Goal: Complete application form: Complete application form

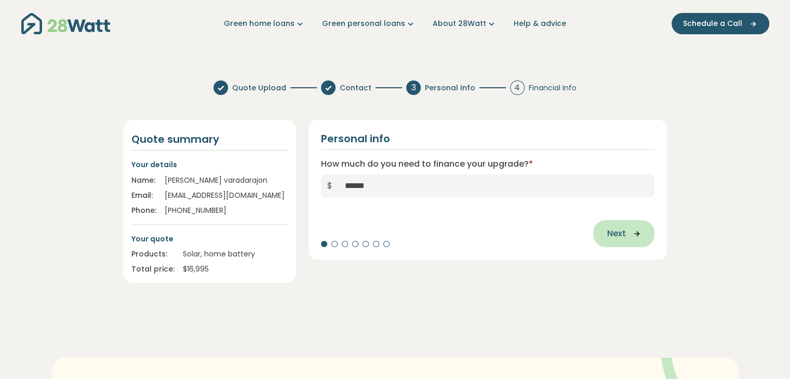
click at [632, 240] on button "Next" at bounding box center [623, 233] width 61 height 27
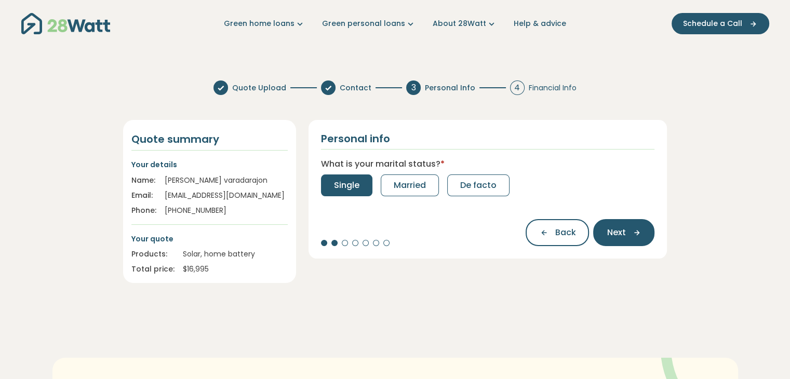
click at [347, 191] on span "Single" at bounding box center [346, 185] width 25 height 12
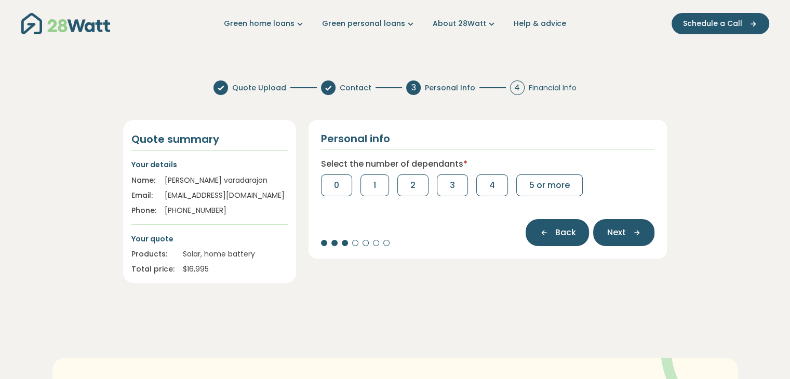
click at [549, 242] on button "Back" at bounding box center [557, 232] width 63 height 27
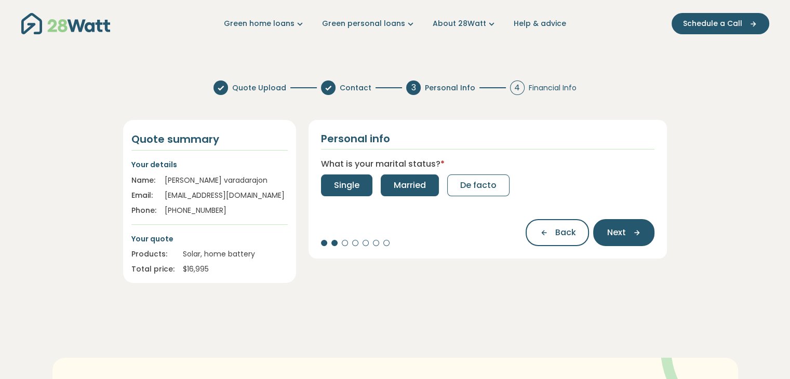
click at [416, 194] on button "Married" at bounding box center [410, 186] width 58 height 22
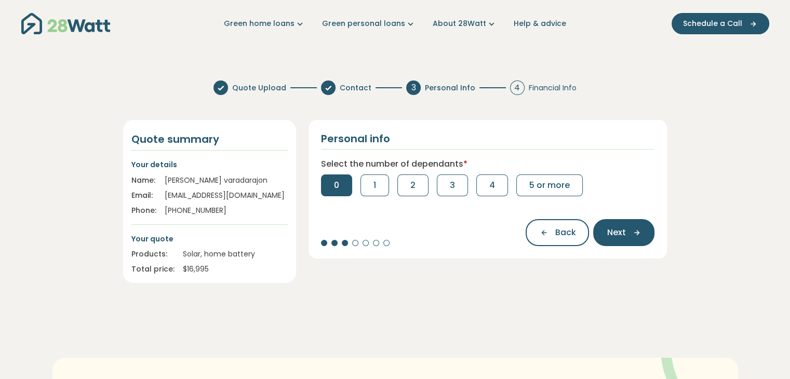
click at [330, 190] on button "0" at bounding box center [336, 186] width 31 height 22
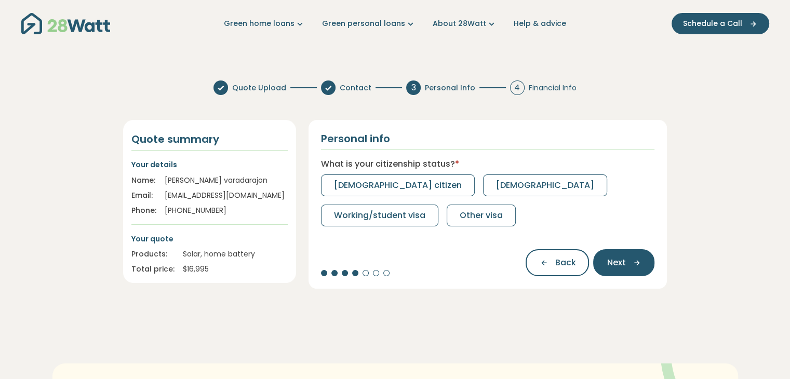
click at [330, 190] on button "[DEMOGRAPHIC_DATA] citizen" at bounding box center [398, 186] width 154 height 22
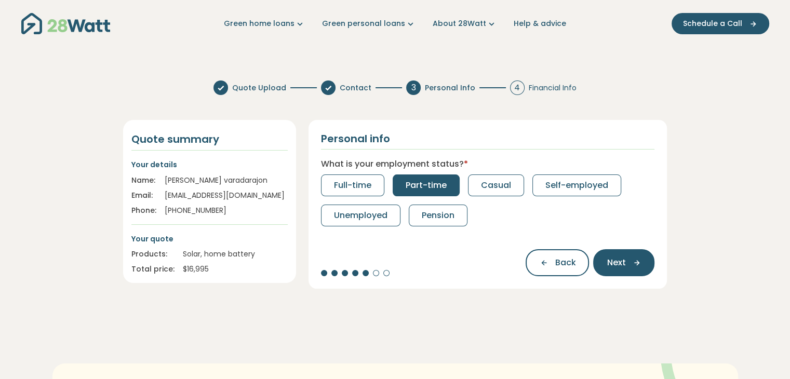
click at [436, 194] on button "Part-time" at bounding box center [426, 186] width 67 height 22
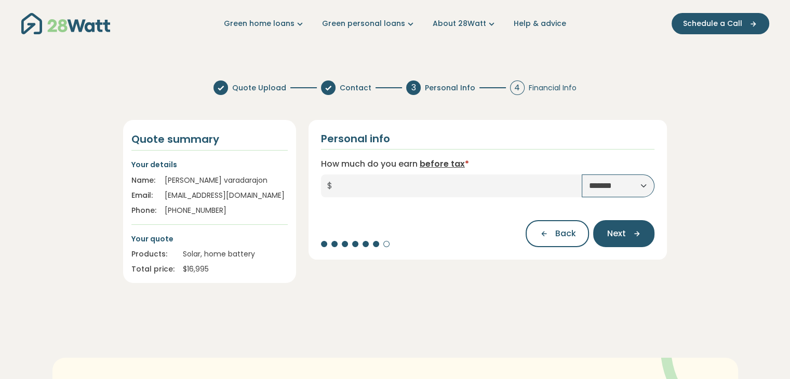
click at [644, 186] on select "**********" at bounding box center [618, 186] width 73 height 23
select select "******"
click at [582, 175] on select "**********" at bounding box center [618, 186] width 73 height 23
click at [387, 189] on input "How much do you earn before tax *" at bounding box center [461, 186] width 244 height 23
type input "*"
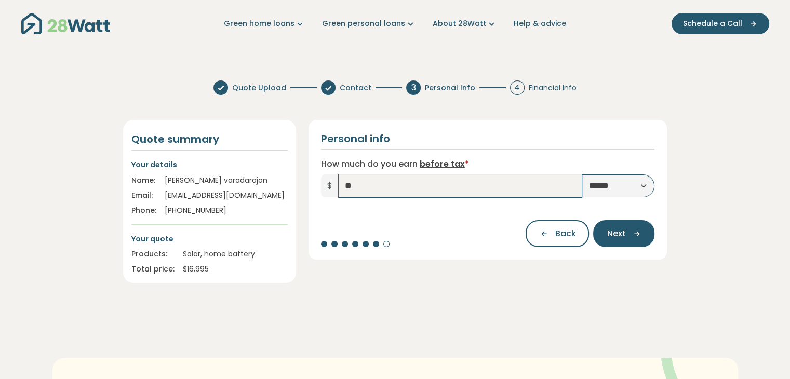
type input "*"
type input "******"
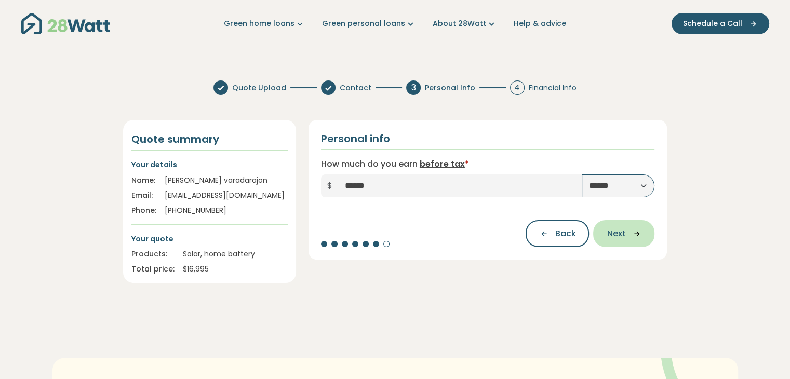
click at [619, 239] on span "Next" at bounding box center [616, 234] width 19 height 12
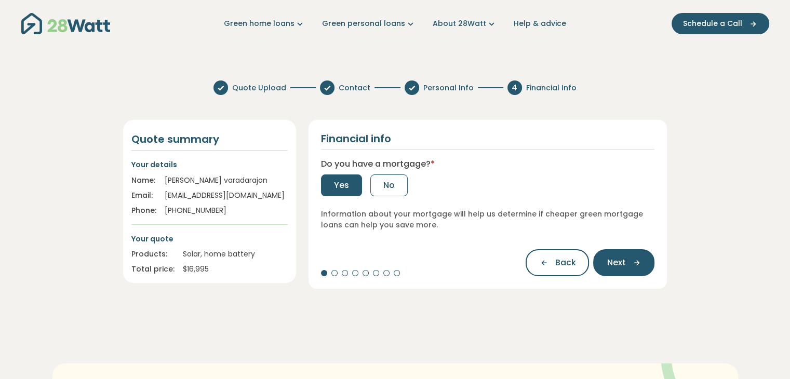
click at [333, 193] on button "Yes" at bounding box center [341, 186] width 41 height 22
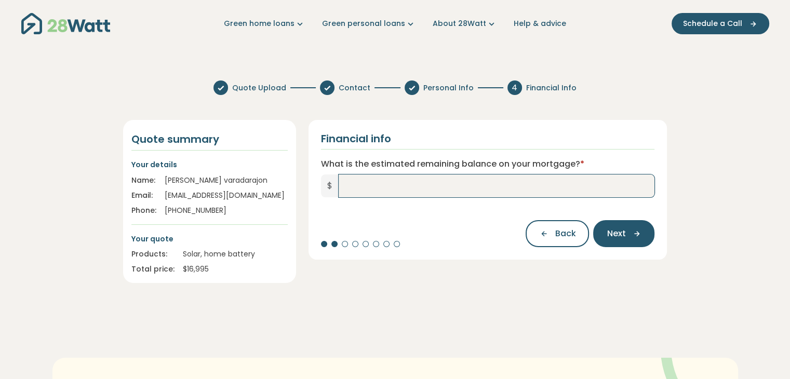
click at [412, 183] on input "What is the estimated remaining balance on your mortgage? *" at bounding box center [497, 186] width 316 height 23
type input "*"
type input "*******"
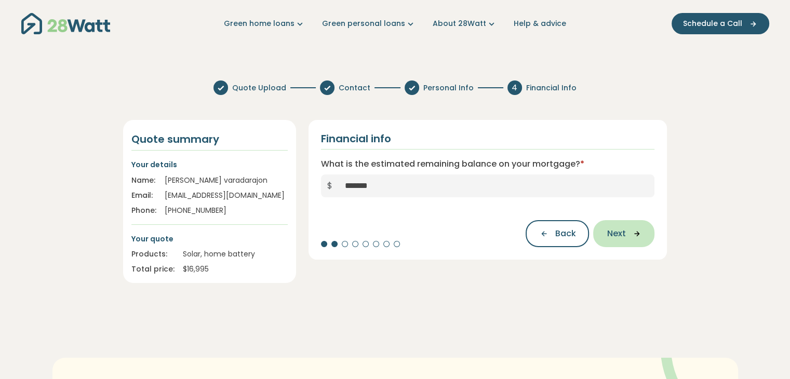
click at [623, 240] on span "Next" at bounding box center [616, 234] width 19 height 12
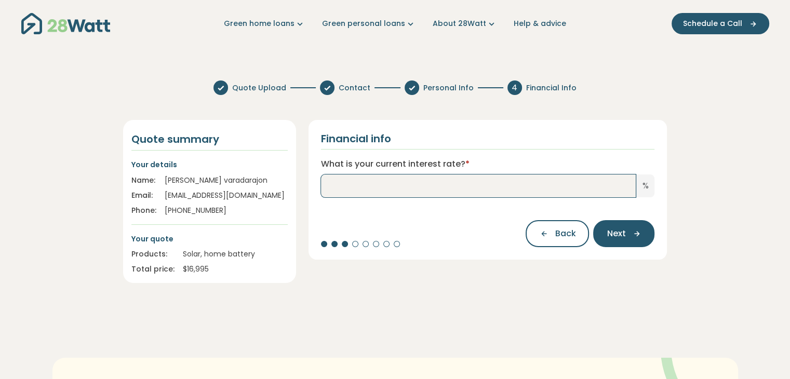
click at [603, 186] on input "What is your current interest rate? *" at bounding box center [478, 186] width 315 height 23
type input "***"
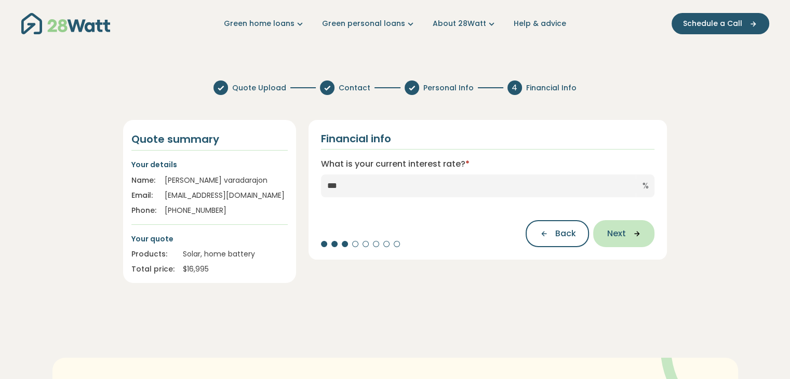
click at [619, 233] on span "Next" at bounding box center [616, 234] width 19 height 12
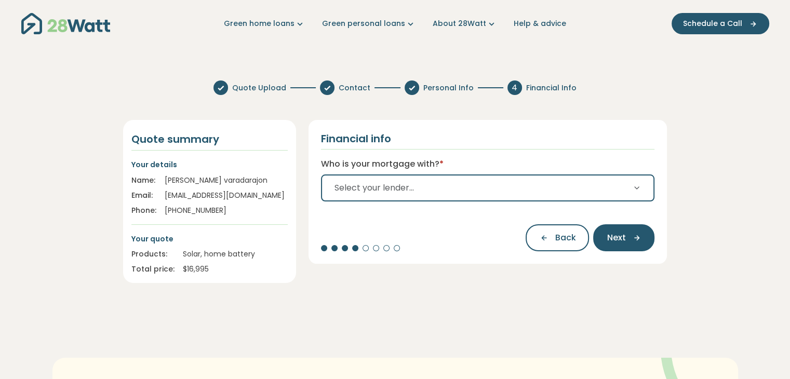
click at [638, 192] on button "Select your lender..." at bounding box center [488, 188] width 334 height 27
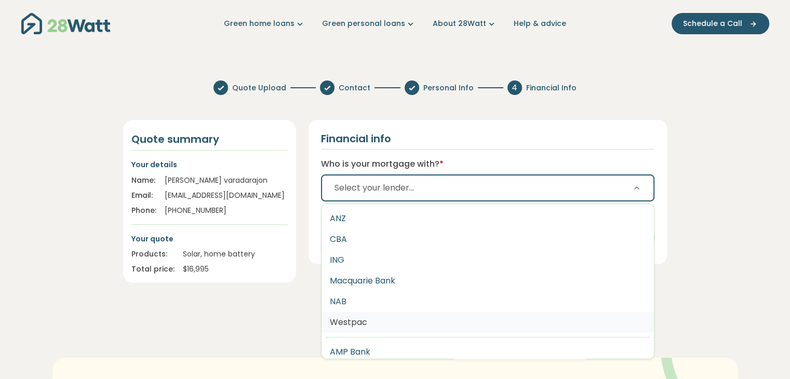
click at [380, 322] on button "Westpac" at bounding box center [488, 322] width 333 height 21
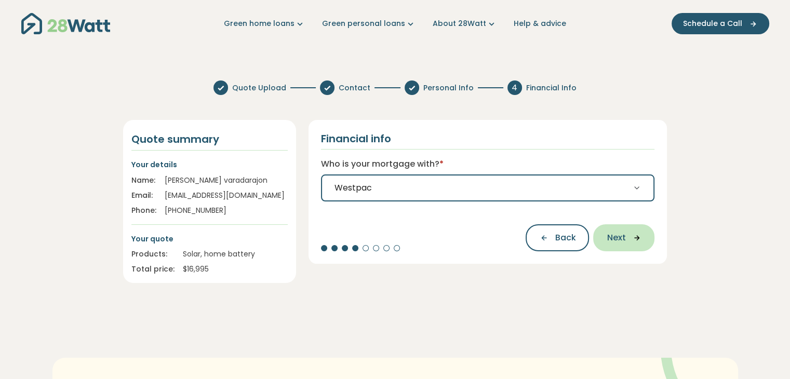
click at [624, 234] on span "Next" at bounding box center [616, 238] width 19 height 12
select select "*******"
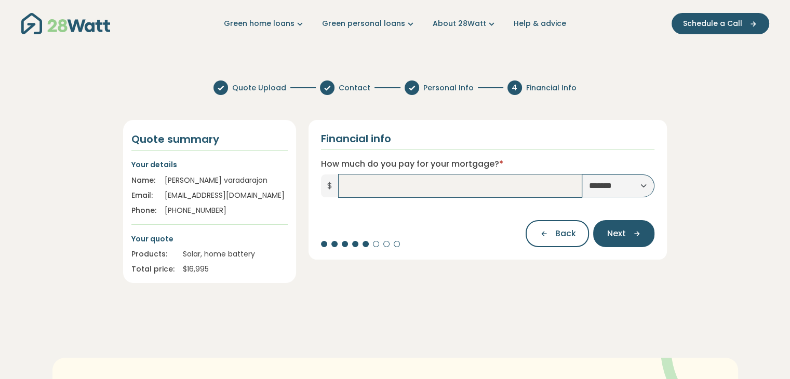
click at [428, 188] on input "How much do you pay for your mortgage? *" at bounding box center [461, 186] width 244 height 23
type input "*****"
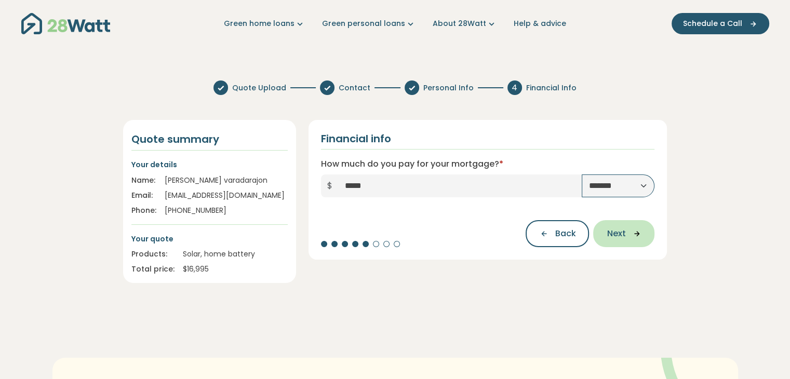
click at [631, 243] on button "Next" at bounding box center [623, 233] width 61 height 27
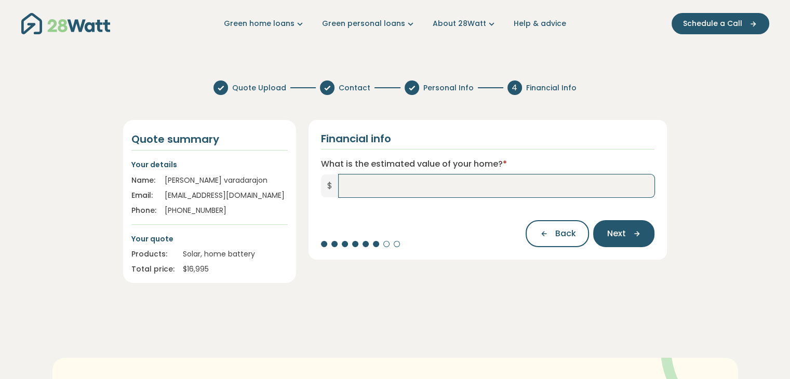
click at [519, 182] on input "What is the estimated value of your home? *" at bounding box center [497, 186] width 316 height 23
type input "*******"
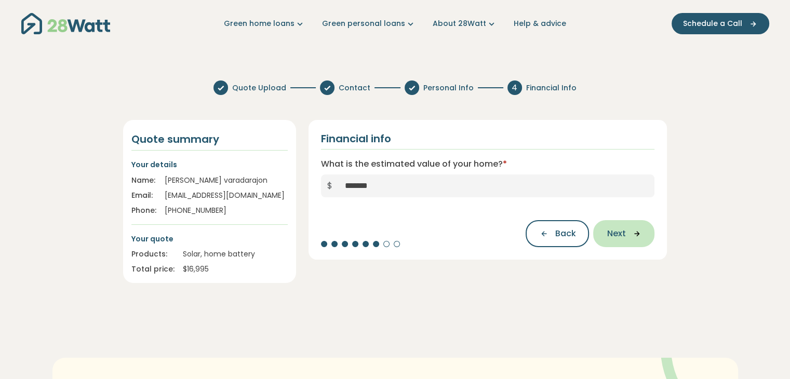
click at [623, 233] on span "Next" at bounding box center [616, 234] width 19 height 12
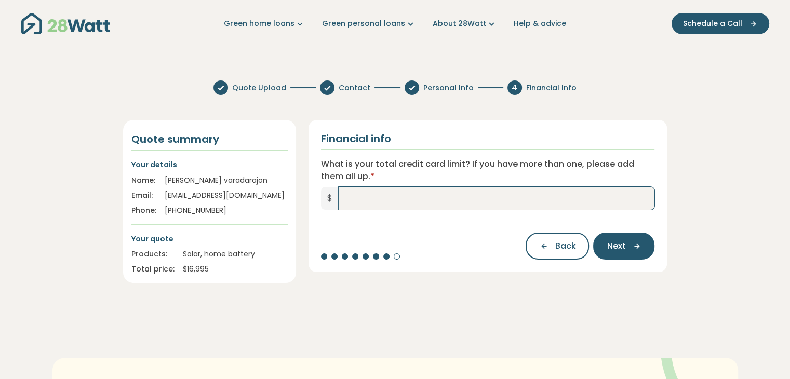
click at [459, 195] on input "What is your total credit card limit? If you have more than one, please add the…" at bounding box center [497, 198] width 316 height 23
type input "******"
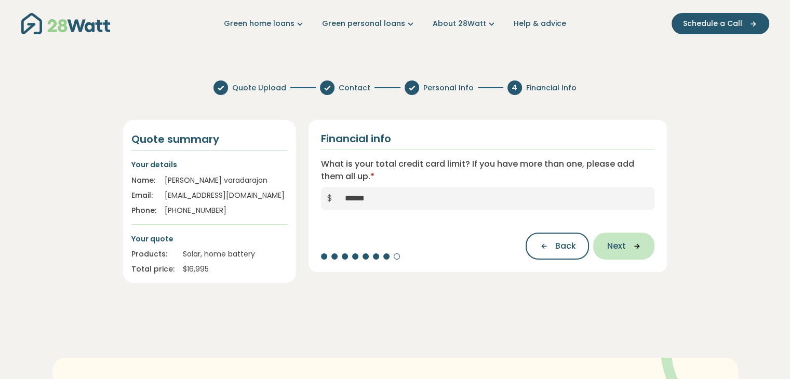
click at [630, 250] on icon "button" at bounding box center [634, 246] width 16 height 9
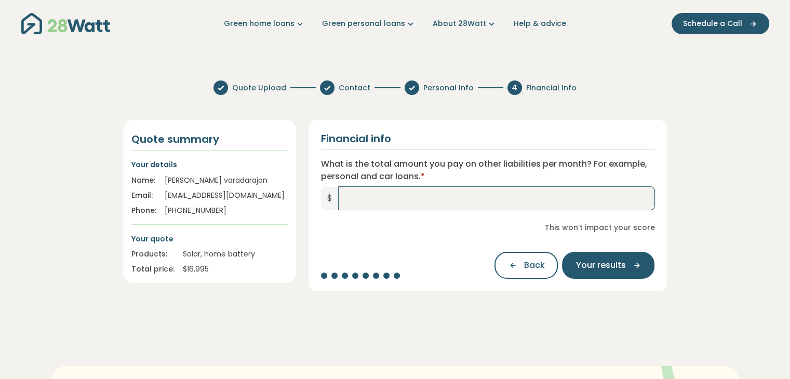
click at [405, 200] on input "What is the total amount you pay on other liabilities per month? For example, p…" at bounding box center [497, 198] width 316 height 23
type input "*"
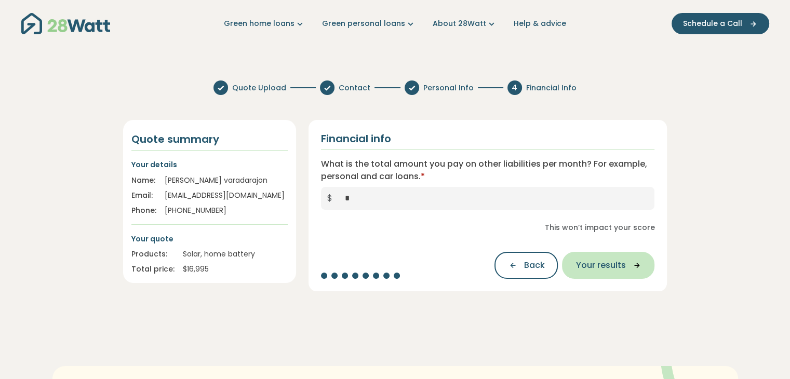
click at [600, 269] on span "Your results" at bounding box center [601, 265] width 50 height 12
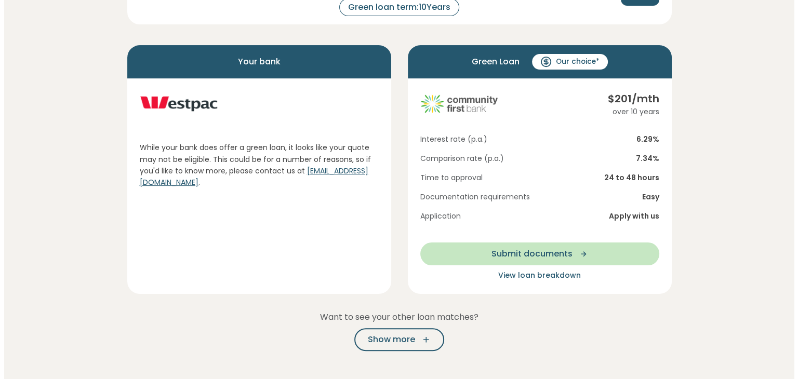
scroll to position [171, 0]
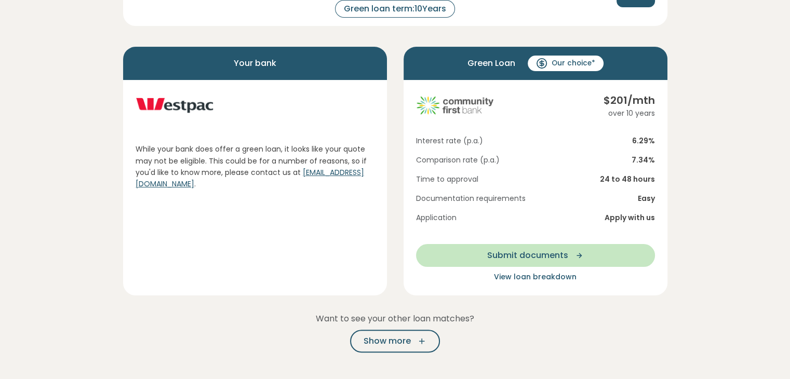
click at [540, 276] on span "View loan breakdown" at bounding box center [535, 277] width 83 height 10
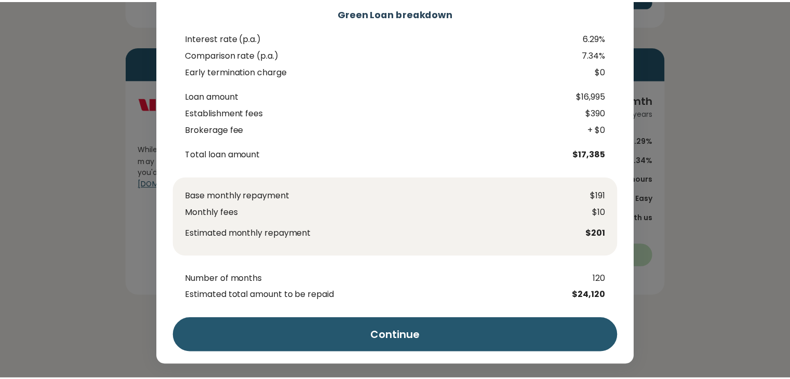
scroll to position [0, 0]
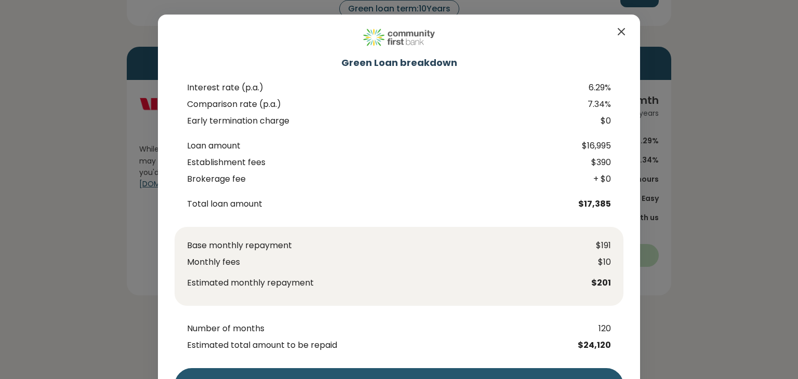
click at [619, 34] on icon "Close" at bounding box center [621, 32] width 6 height 6
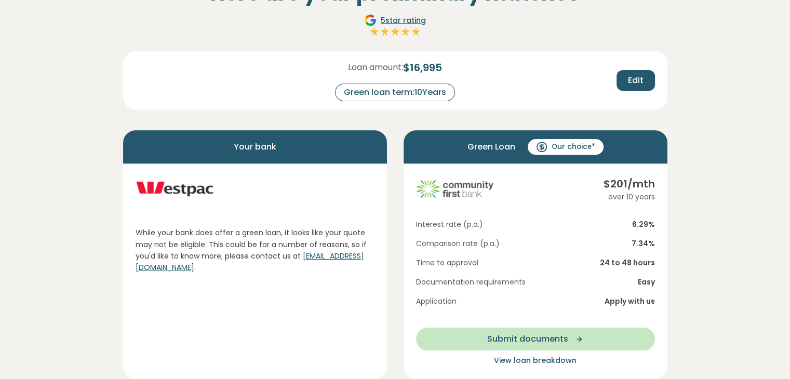
scroll to position [85, 0]
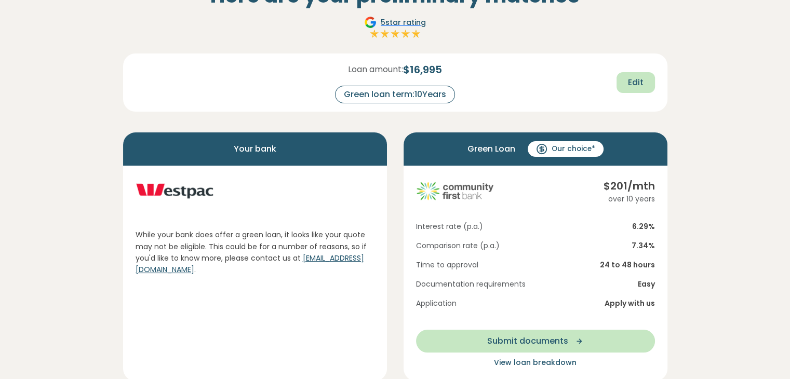
click at [636, 87] on span "Edit" at bounding box center [636, 82] width 16 height 12
click at [619, 83] on span "Recalculate" at bounding box center [618, 83] width 50 height 12
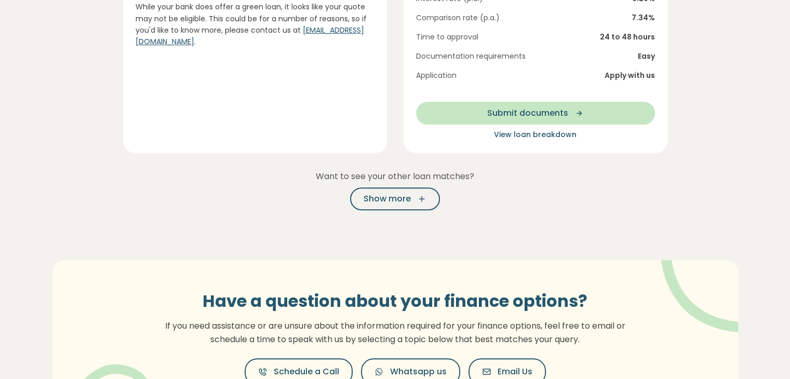
scroll to position [0, 0]
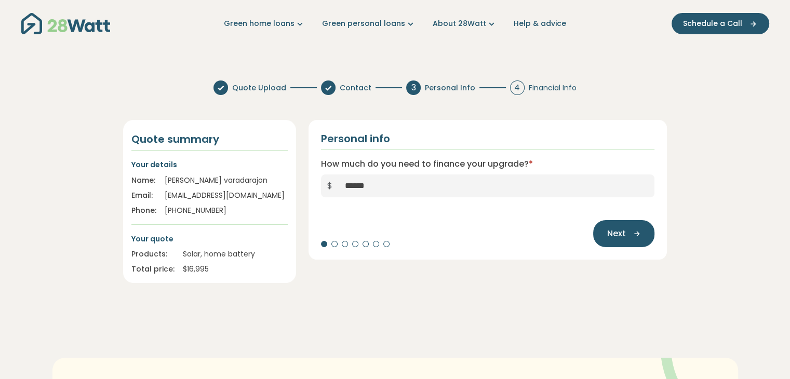
scroll to position [3, 0]
click at [620, 235] on span "Next" at bounding box center [616, 234] width 19 height 12
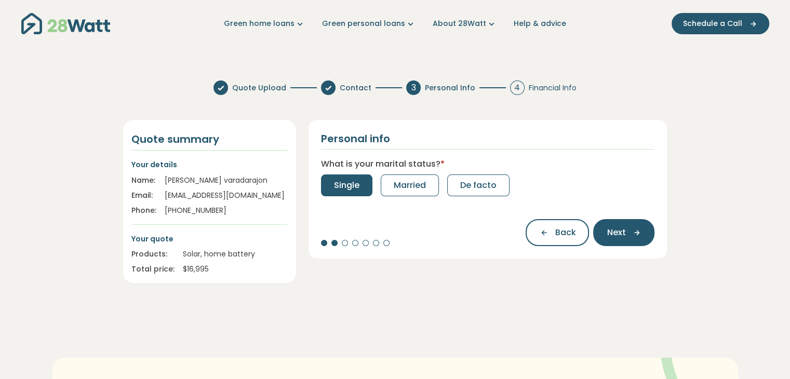
click at [349, 190] on span "Single" at bounding box center [346, 185] width 25 height 12
click at [343, 190] on button "0" at bounding box center [336, 186] width 31 height 22
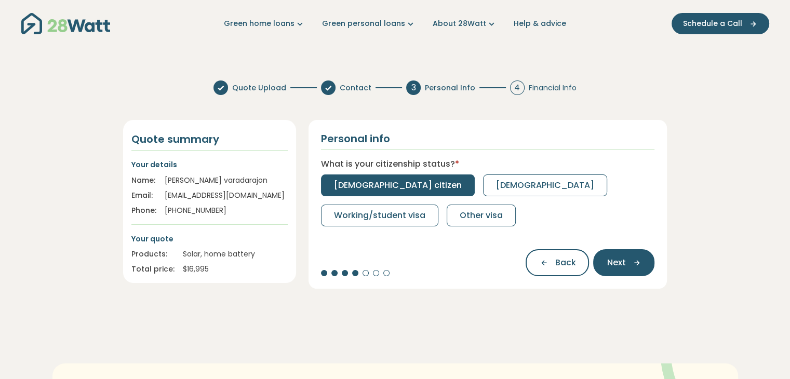
click at [346, 191] on span "[DEMOGRAPHIC_DATA] citizen" at bounding box center [398, 185] width 128 height 12
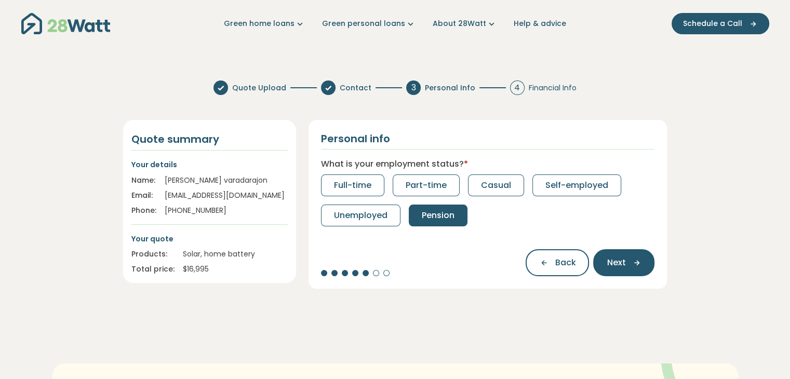
click at [431, 213] on span "Pension" at bounding box center [438, 215] width 33 height 12
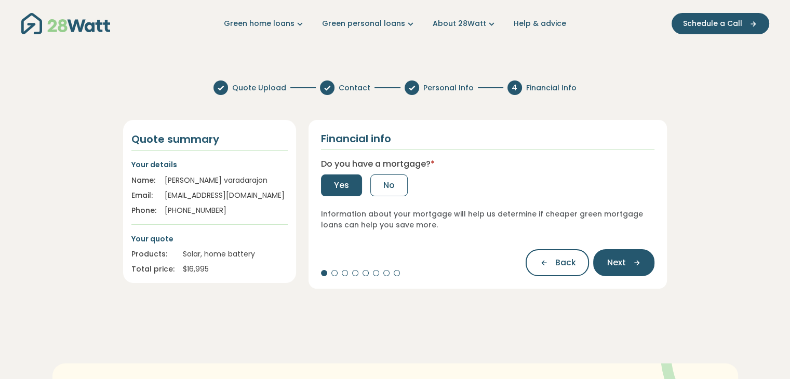
click at [335, 186] on span "Yes" at bounding box center [341, 185] width 15 height 12
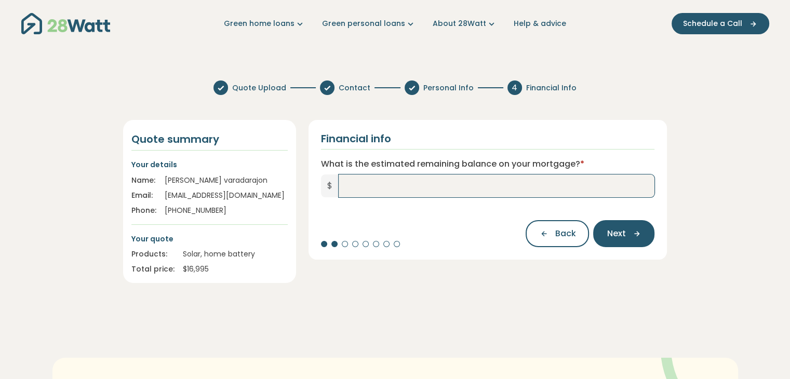
click at [379, 196] on input "What is the estimated remaining balance on your mortgage? *" at bounding box center [497, 186] width 316 height 23
type input "*******"
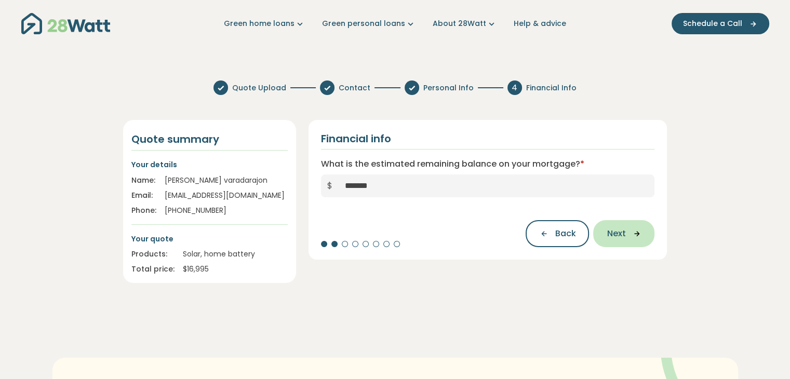
click at [618, 234] on span "Next" at bounding box center [616, 234] width 19 height 12
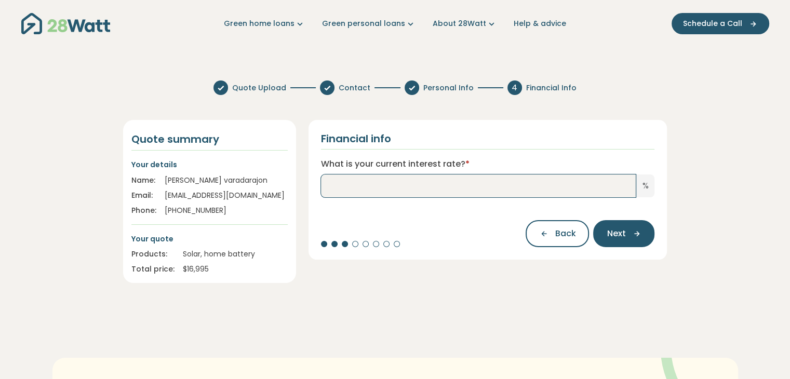
click at [610, 191] on input "What is your current interest rate? *" at bounding box center [478, 186] width 315 height 23
click at [583, 185] on input "What is your current interest rate? *" at bounding box center [478, 186] width 315 height 23
type input "***"
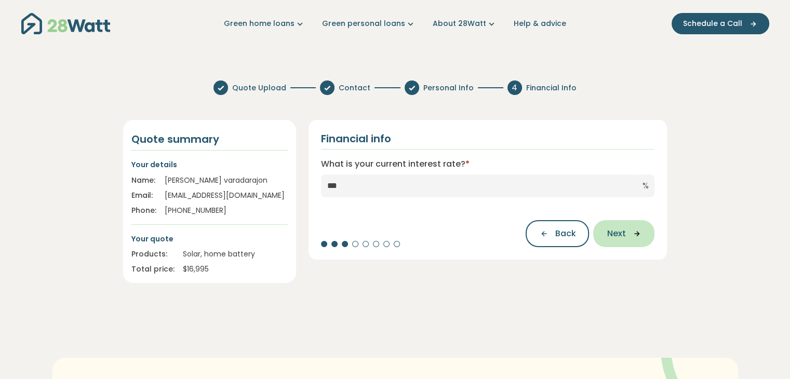
click at [619, 234] on span "Next" at bounding box center [616, 234] width 19 height 12
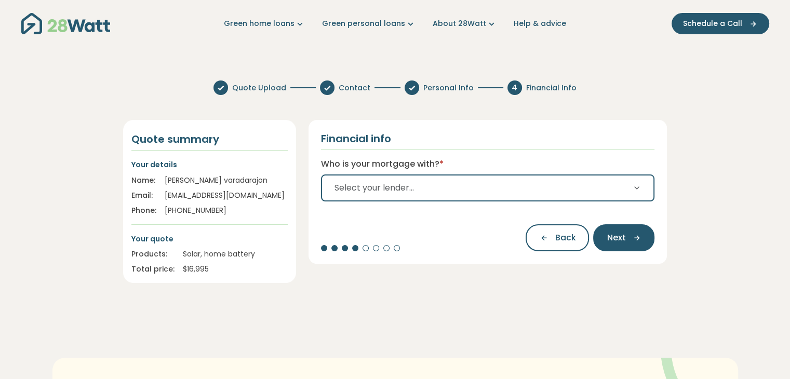
click at [631, 192] on button "Select your lender..." at bounding box center [488, 188] width 334 height 27
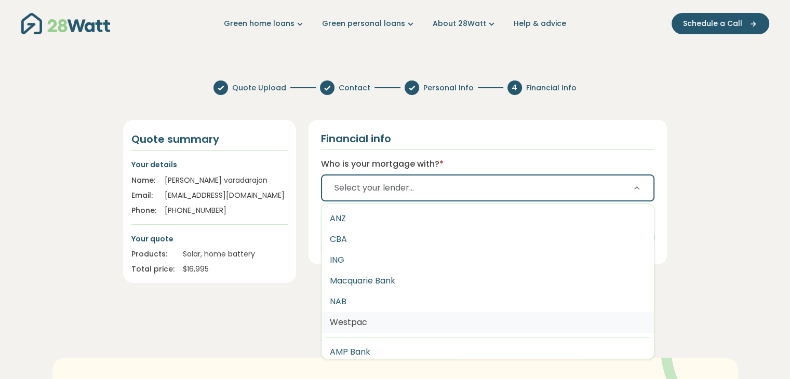
click at [377, 321] on button "Westpac" at bounding box center [488, 322] width 333 height 21
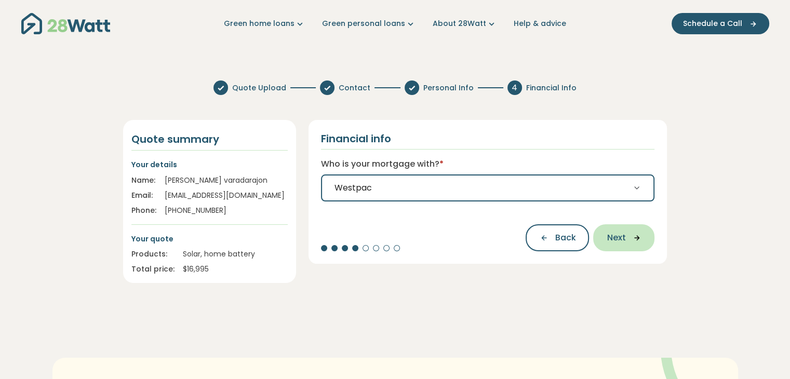
click at [617, 242] on span "Next" at bounding box center [616, 238] width 19 height 12
select select "*******"
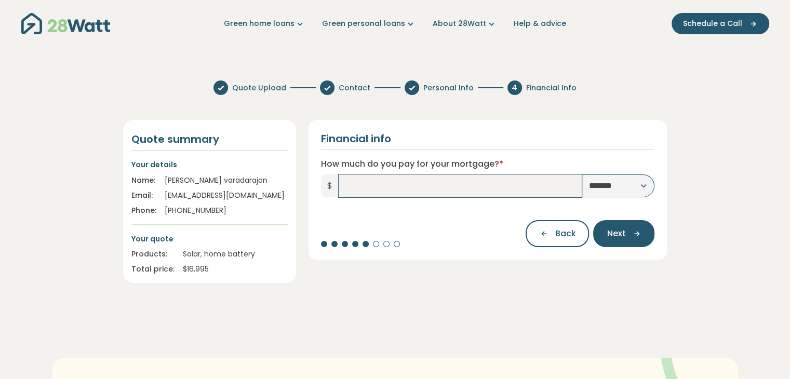
click at [455, 187] on input "How much do you pay for your mortgage? *" at bounding box center [461, 186] width 244 height 23
type input "*****"
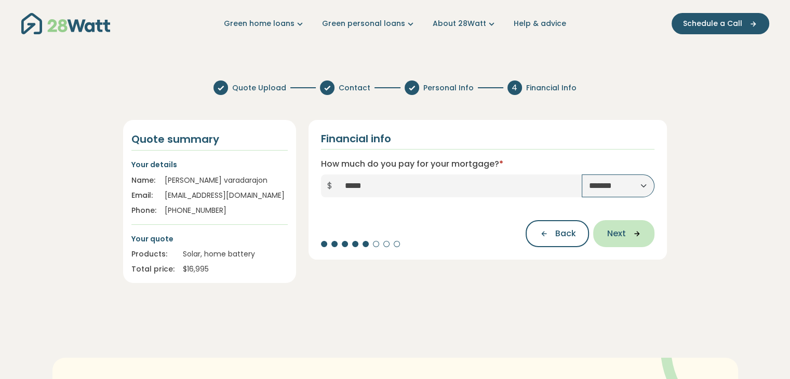
click at [624, 232] on span "Next" at bounding box center [616, 234] width 19 height 12
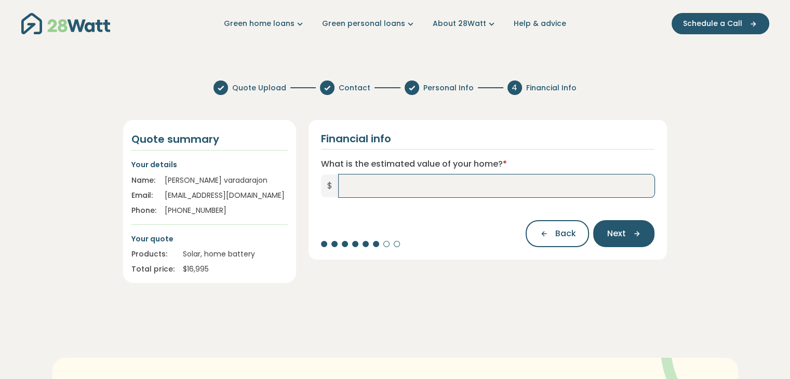
click at [479, 177] on input "What is the estimated value of your home? *" at bounding box center [497, 186] width 316 height 23
type input "*******"
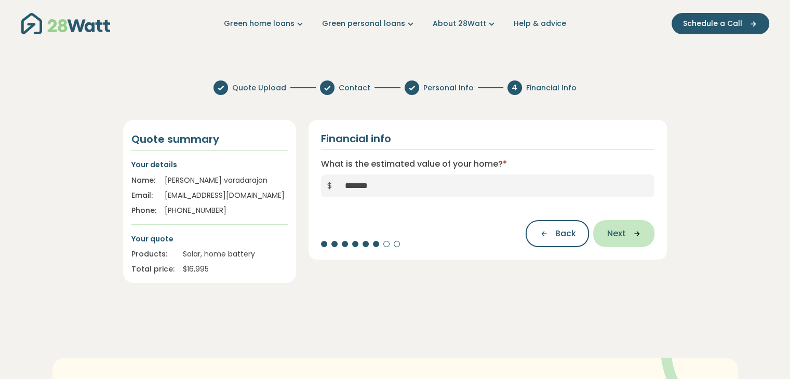
click at [637, 237] on icon "button" at bounding box center [634, 233] width 16 height 9
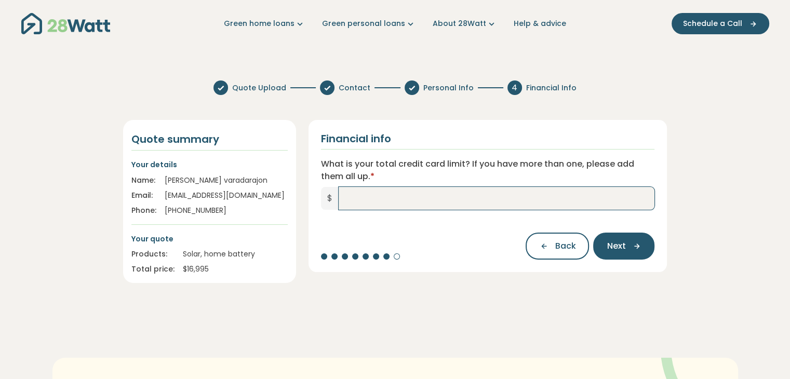
click at [491, 201] on input "What is your total credit card limit? If you have more than one, please add the…" at bounding box center [497, 198] width 316 height 23
type input "*****"
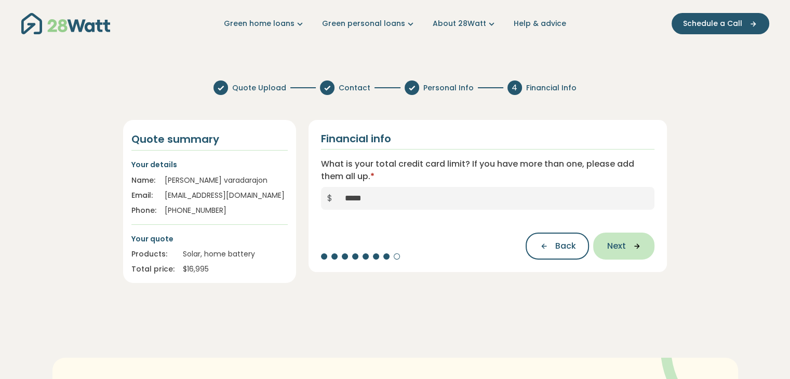
click at [630, 244] on icon "button" at bounding box center [634, 246] width 16 height 9
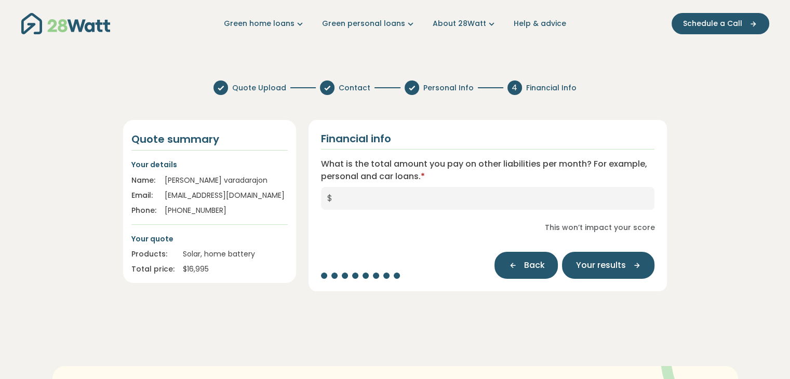
click at [515, 266] on icon "button" at bounding box center [516, 265] width 16 height 9
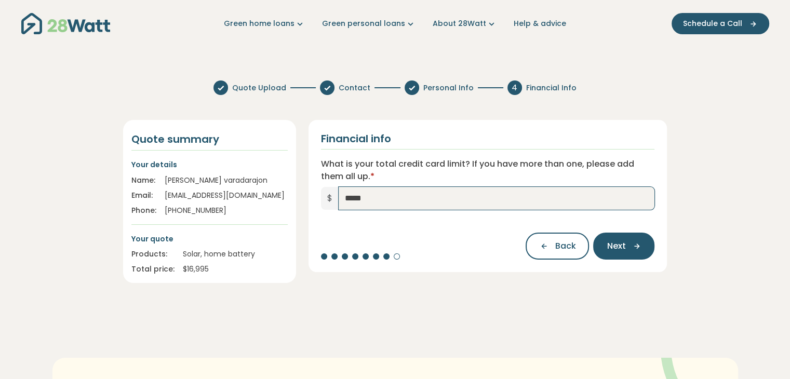
click at [373, 197] on input "*****" at bounding box center [497, 198] width 316 height 23
type input "*"
type input "******"
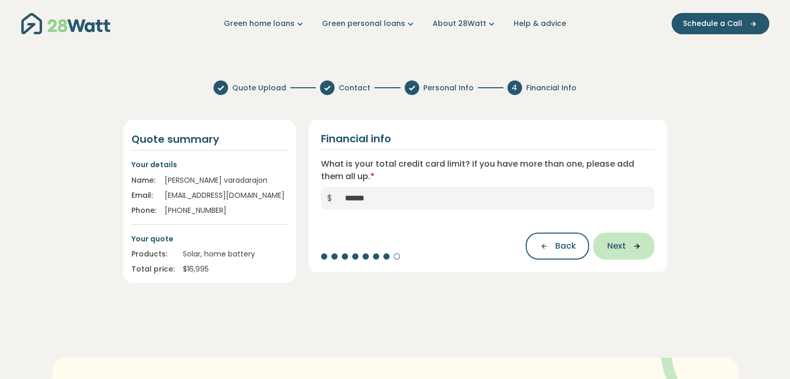
click at [614, 253] on button "Next" at bounding box center [623, 246] width 61 height 27
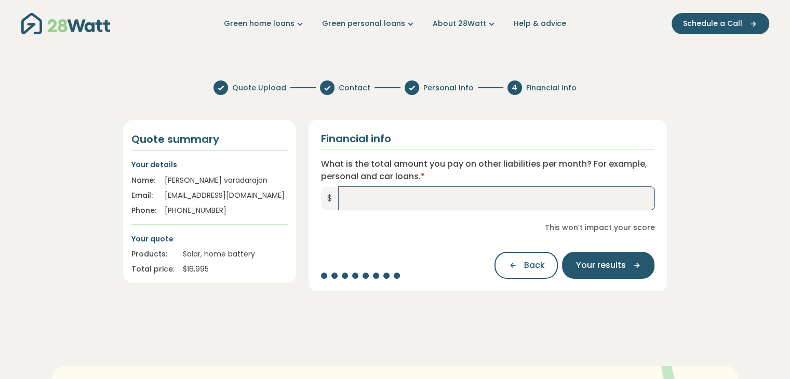
click at [507, 197] on input "What is the total amount you pay on other liabilities per month? For example, p…" at bounding box center [497, 198] width 316 height 23
type input "*"
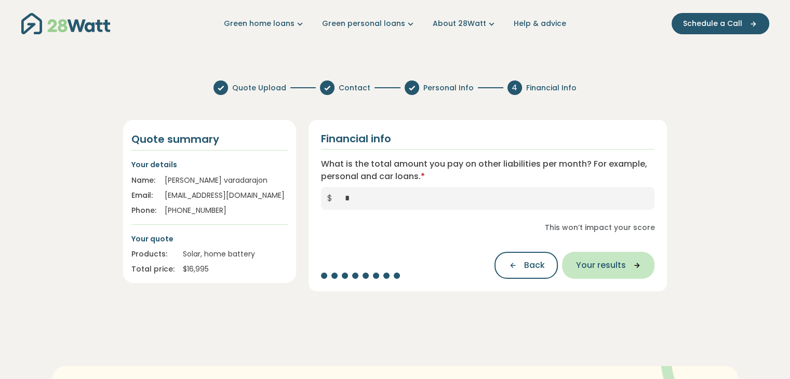
click at [616, 263] on span "Your results" at bounding box center [601, 265] width 50 height 12
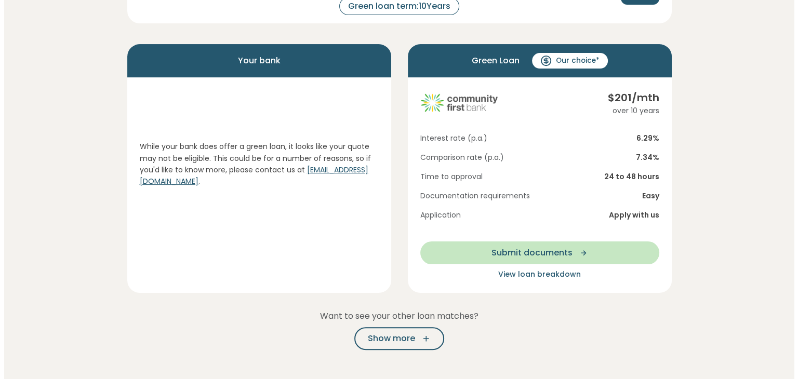
scroll to position [179, 0]
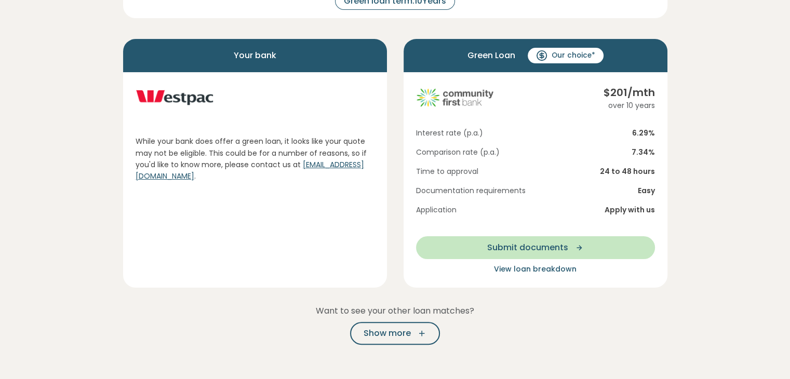
click at [549, 269] on span "View loan breakdown" at bounding box center [535, 269] width 83 height 10
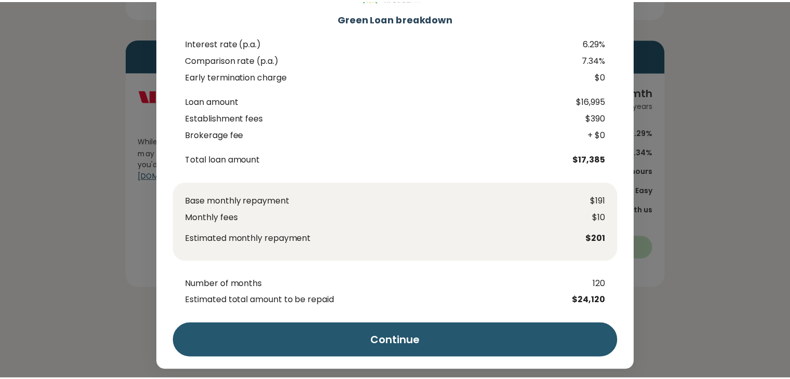
scroll to position [50, 0]
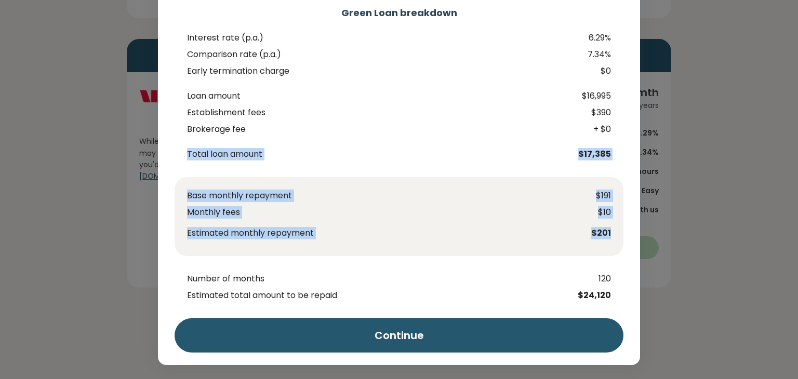
drag, startPoint x: 790, startPoint y: 223, endPoint x: 790, endPoint y: 127, distance: 96.1
click at [790, 127] on div "Green Loan breakdown Interest rate (p.a.) 6.29% Comparison rate (p.a.) 7.34% Ea…" at bounding box center [399, 189] width 798 height 379
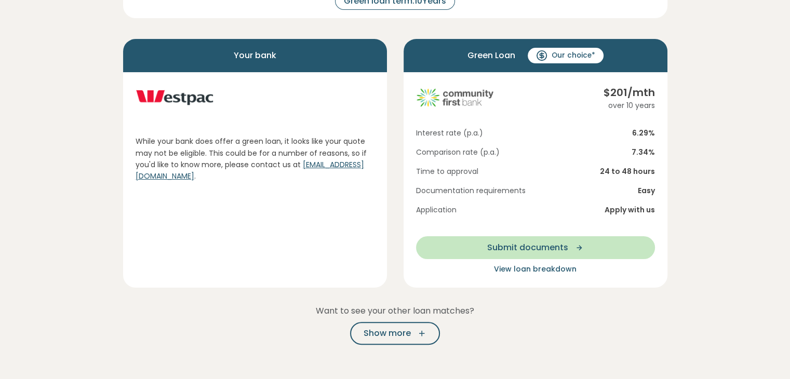
click at [726, 110] on section "Here are your preliminary matches 5 star rating Loan amount: $ 16,995 Green loa…" at bounding box center [395, 231] width 790 height 724
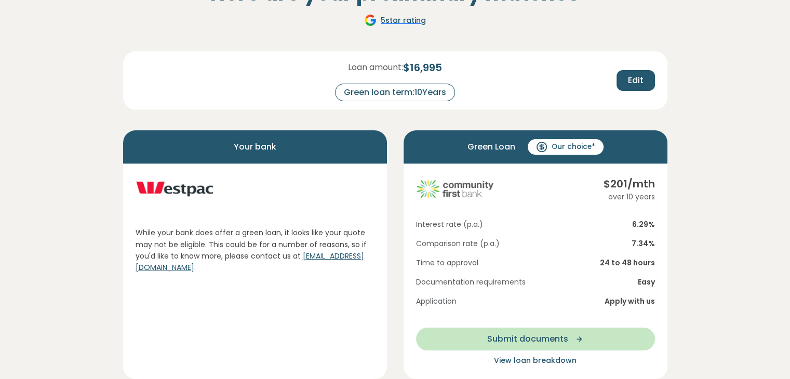
scroll to position [4, 0]
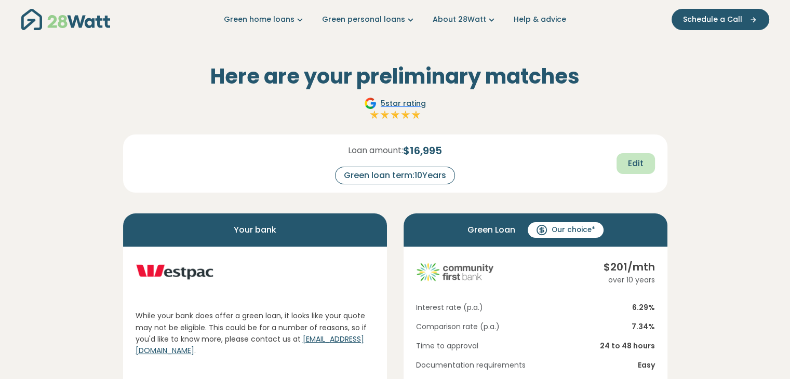
click at [640, 164] on span "Edit" at bounding box center [636, 163] width 16 height 12
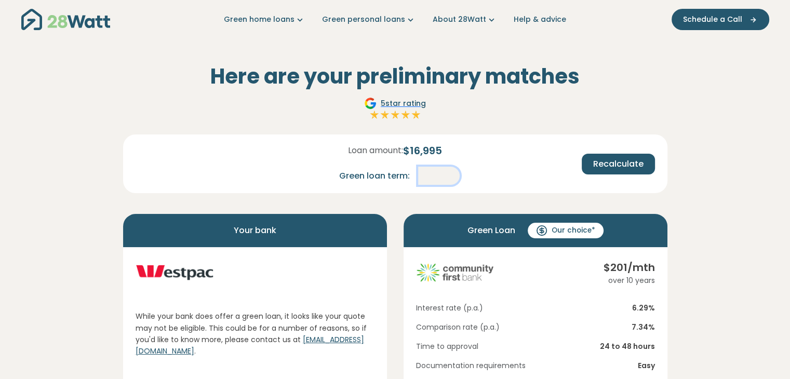
click at [442, 180] on input "**" at bounding box center [439, 176] width 42 height 18
type input "*"
click at [620, 165] on span "Recalculate" at bounding box center [618, 164] width 50 height 12
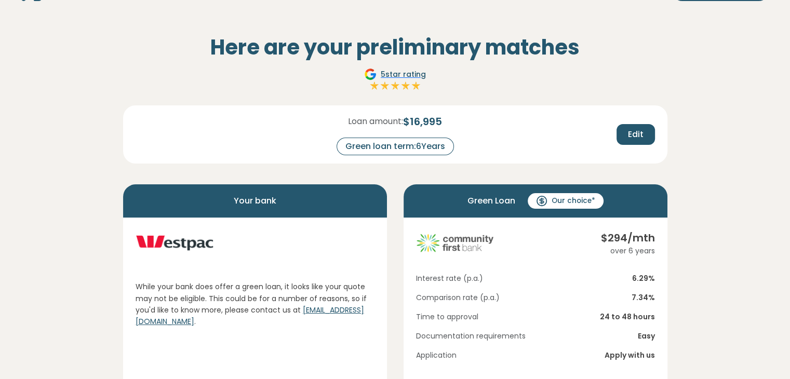
scroll to position [12, 0]
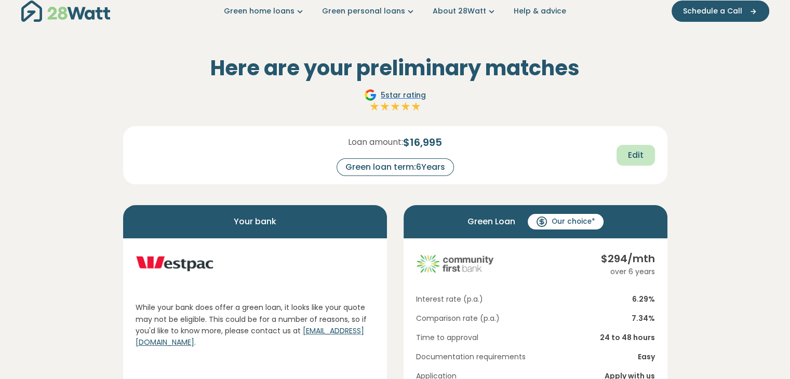
click at [631, 162] on button "Edit" at bounding box center [636, 155] width 38 height 21
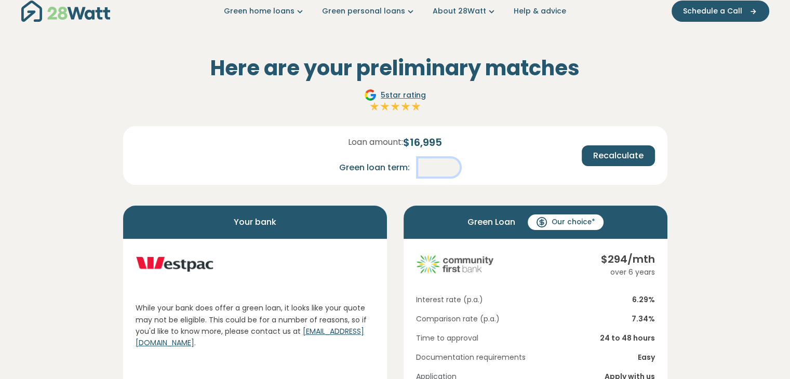
click at [451, 170] on input "*" at bounding box center [439, 167] width 42 height 18
type input "*"
click at [631, 160] on span "Recalculate" at bounding box center [618, 156] width 50 height 12
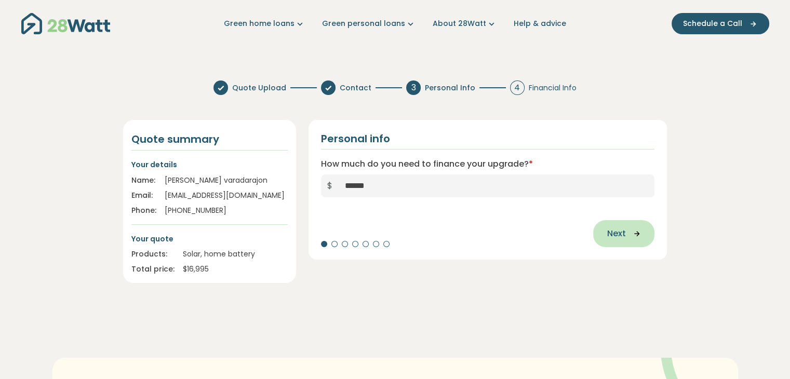
click at [614, 237] on span "Next" at bounding box center [616, 234] width 19 height 12
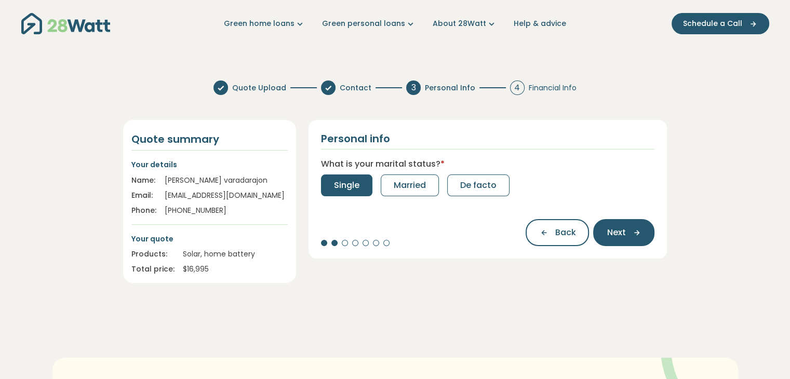
click at [349, 189] on span "Single" at bounding box center [346, 185] width 25 height 12
click at [351, 191] on button "0" at bounding box center [336, 186] width 31 height 22
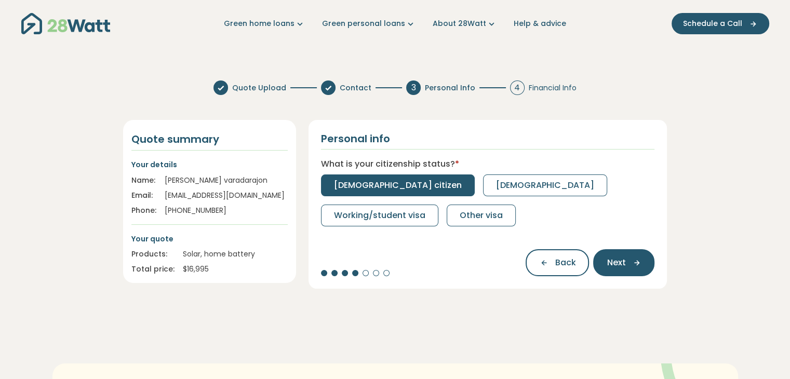
click at [380, 187] on span "[DEMOGRAPHIC_DATA] citizen" at bounding box center [398, 185] width 128 height 12
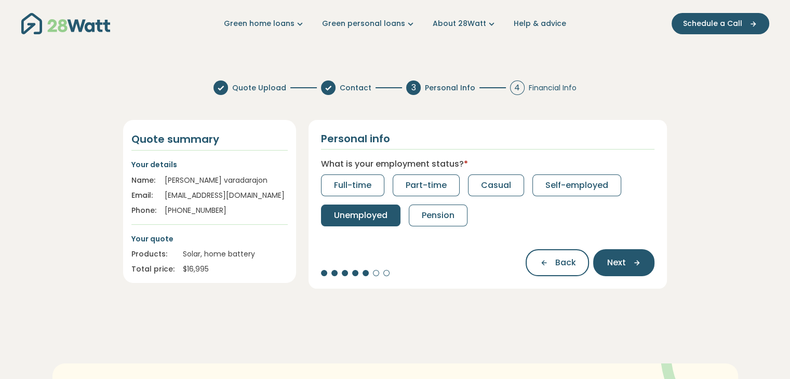
click at [343, 217] on span "Unemployed" at bounding box center [361, 215] width 54 height 12
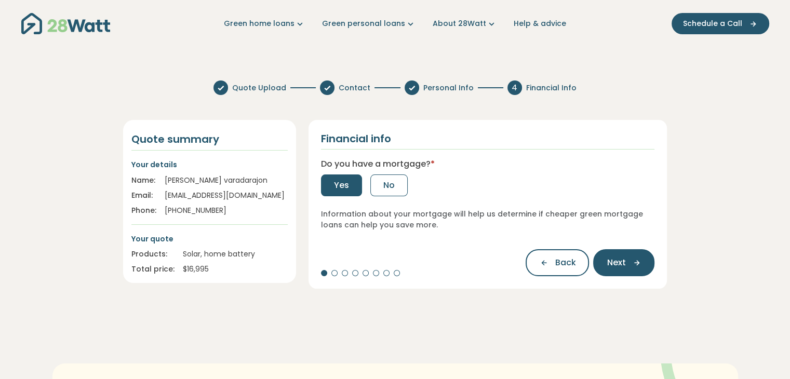
click at [342, 183] on span "Yes" at bounding box center [341, 185] width 15 height 12
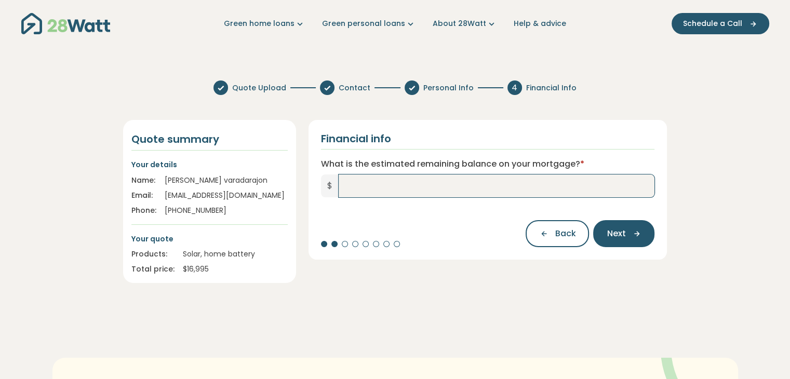
click at [381, 184] on input "What is the estimated remaining balance on your mortgage? *" at bounding box center [497, 186] width 316 height 23
type input "*******"
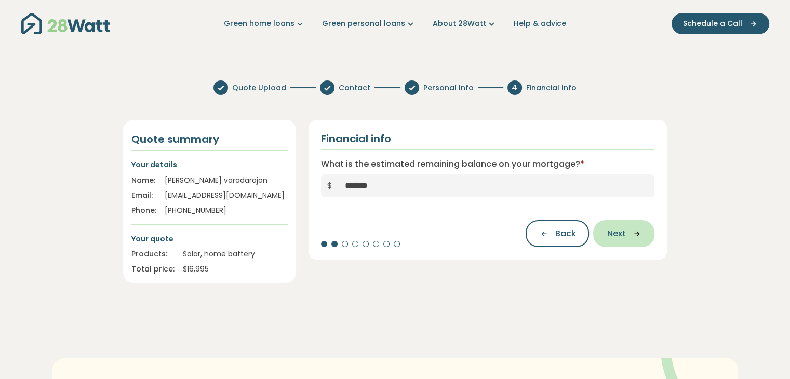
click at [626, 231] on icon "button" at bounding box center [634, 233] width 16 height 9
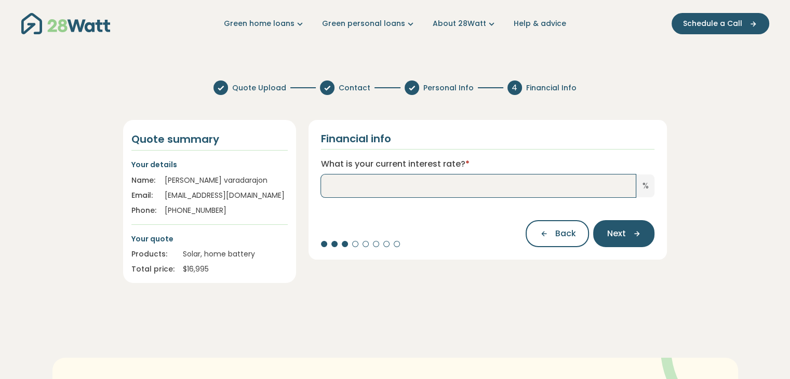
click at [511, 190] on input "What is your current interest rate? *" at bounding box center [478, 186] width 315 height 23
type input "***"
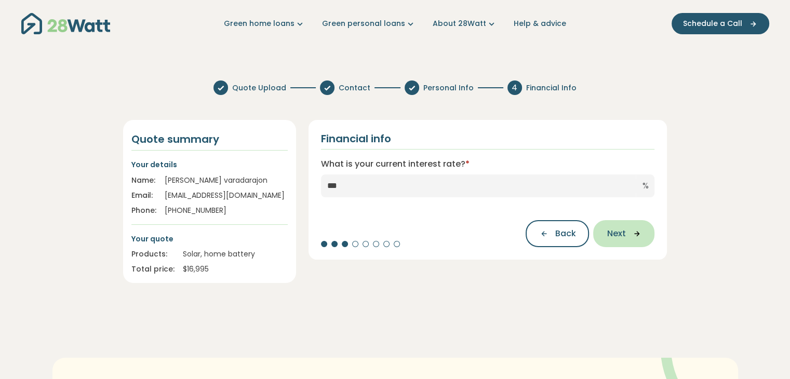
click at [627, 242] on button "Next" at bounding box center [623, 233] width 61 height 27
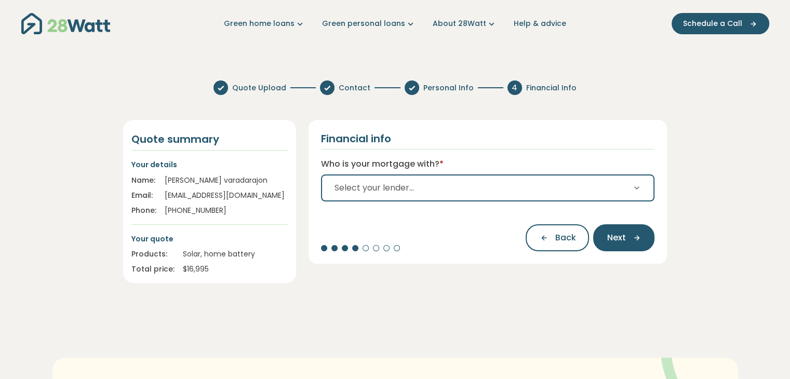
click at [514, 180] on button "Select your lender..." at bounding box center [488, 188] width 334 height 27
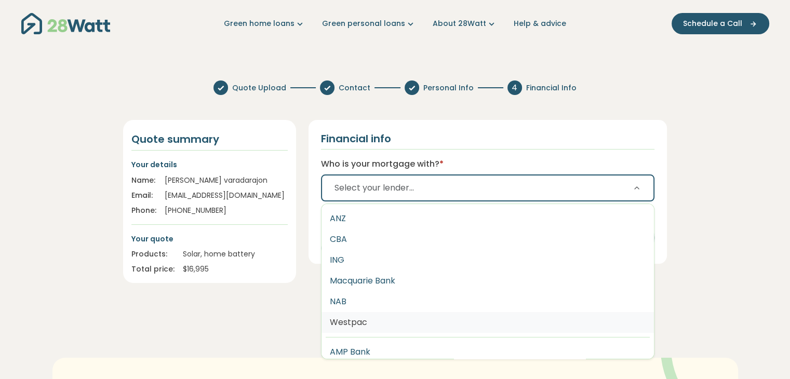
click at [388, 320] on button "Westpac" at bounding box center [488, 322] width 333 height 21
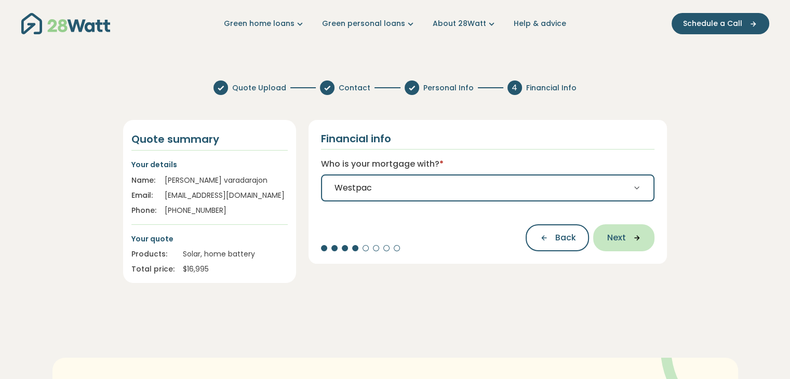
click at [608, 235] on span "Next" at bounding box center [616, 238] width 19 height 12
select select "*******"
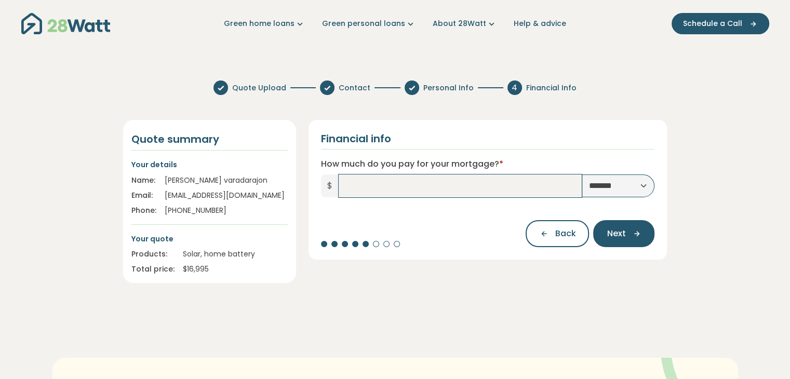
click at [484, 190] on input "How much do you pay for your mortgage? *" at bounding box center [461, 186] width 244 height 23
type input "*****"
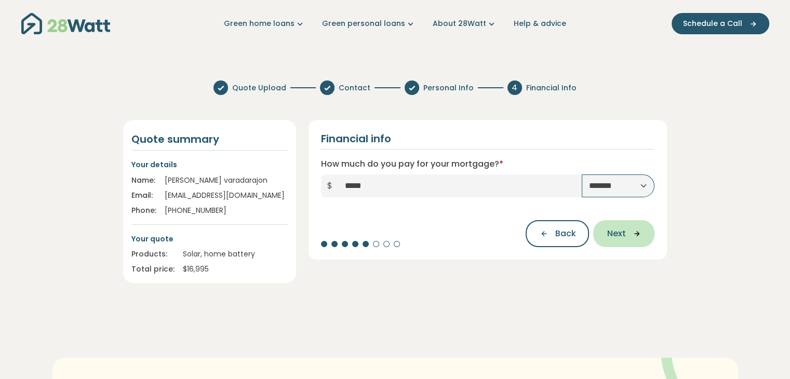
click at [631, 244] on button "Next" at bounding box center [623, 233] width 61 height 27
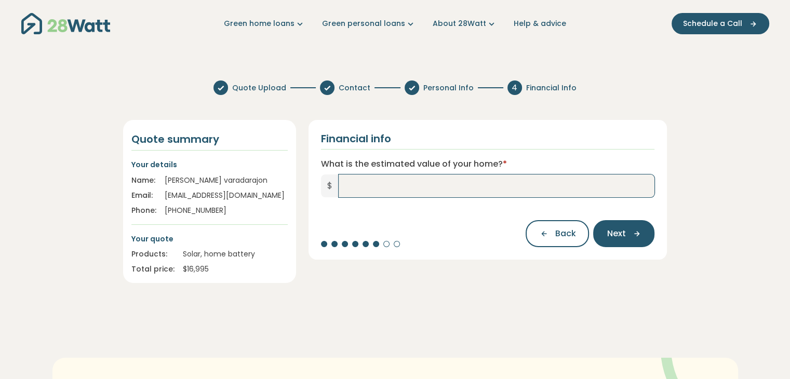
click at [518, 191] on input "What is the estimated value of your home? *" at bounding box center [497, 186] width 316 height 23
type input "*******"
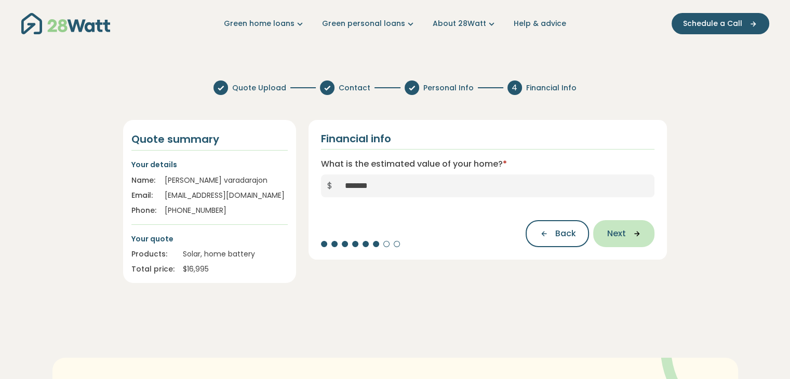
click at [628, 237] on icon "button" at bounding box center [634, 233] width 16 height 9
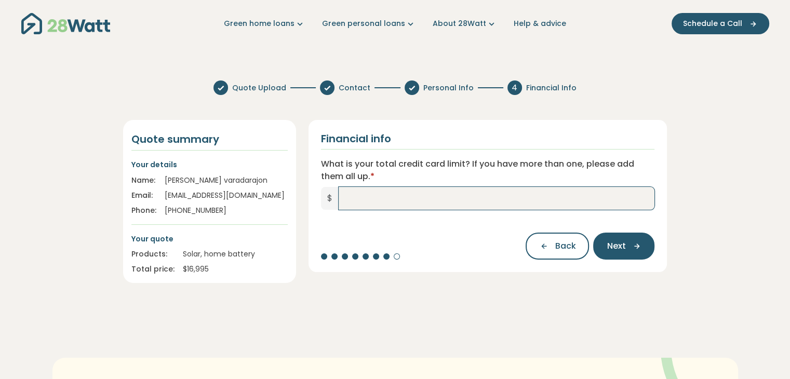
click at [479, 202] on input "What is your total credit card limit? If you have more than one, please add the…" at bounding box center [497, 198] width 316 height 23
type input "******"
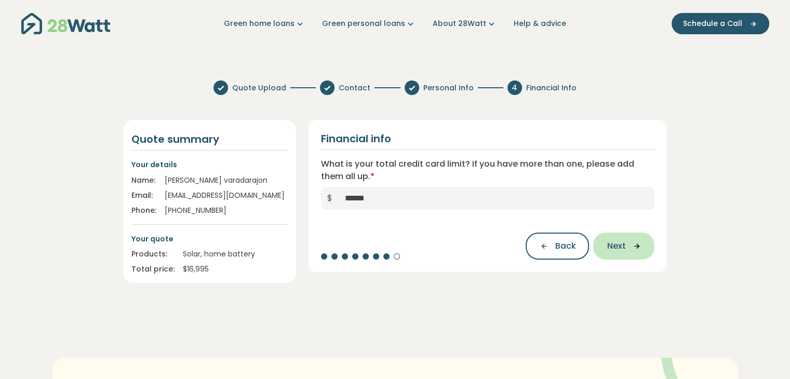
click at [630, 256] on button "Next" at bounding box center [623, 246] width 61 height 27
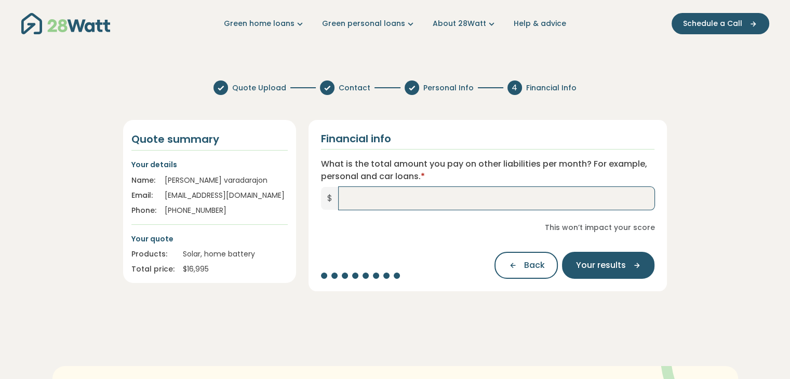
click at [522, 194] on input "What is the total amount you pay on other liabilities per month? For example, p…" at bounding box center [497, 198] width 316 height 23
type input "*"
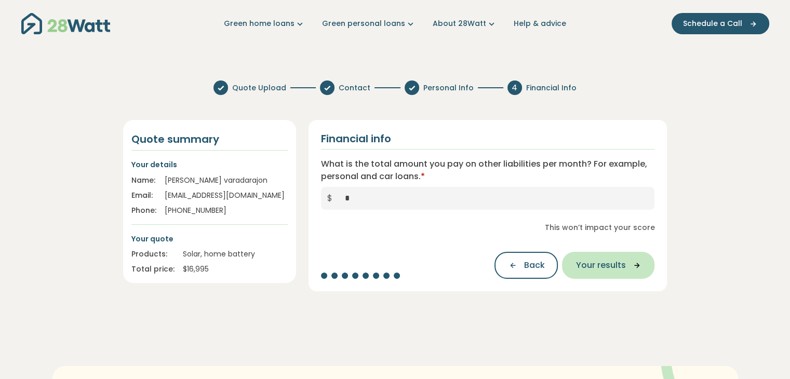
click at [626, 273] on button "Your results" at bounding box center [608, 265] width 92 height 27
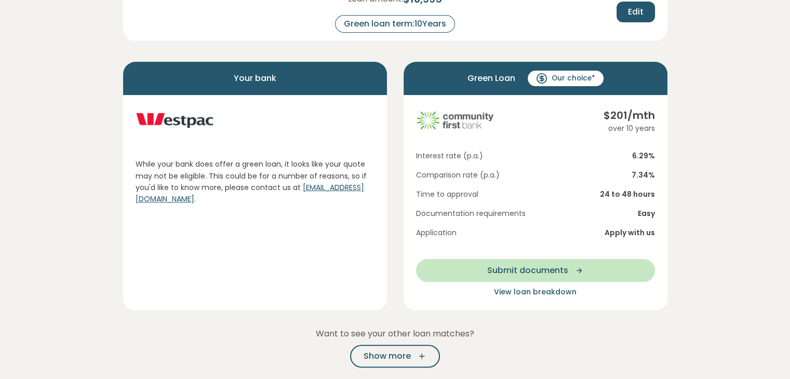
scroll to position [157, 0]
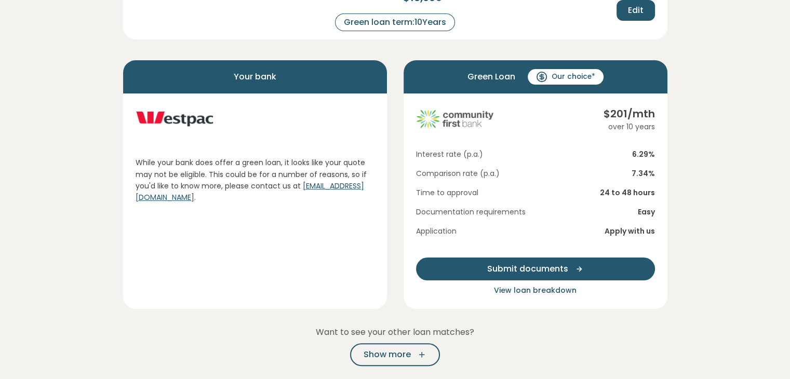
click at [589, 273] on button "Submit documents" at bounding box center [535, 269] width 239 height 23
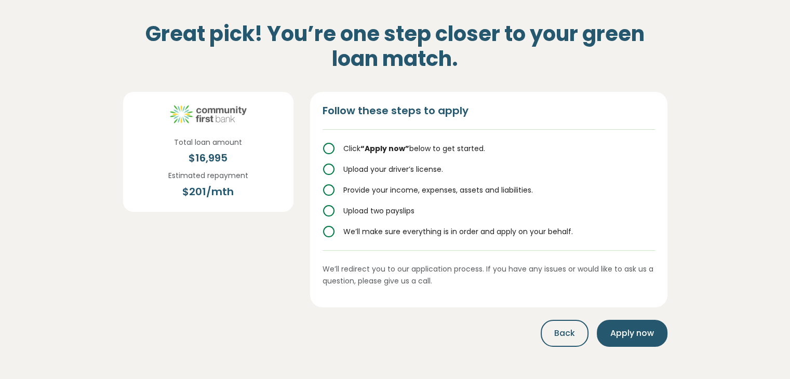
scroll to position [0, 0]
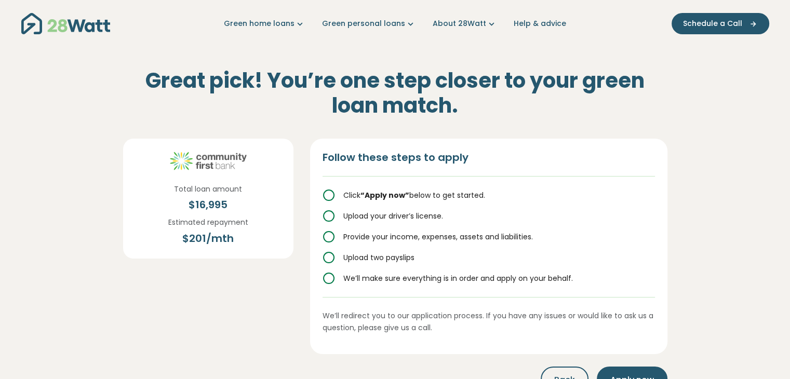
click at [330, 218] on icon at bounding box center [329, 216] width 12 height 12
click at [532, 214] on div "Upload your driver’s license." at bounding box center [489, 216] width 333 height 12
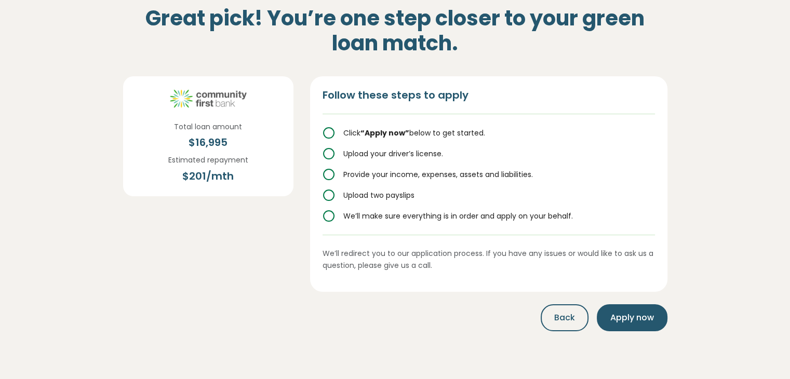
scroll to position [64, 0]
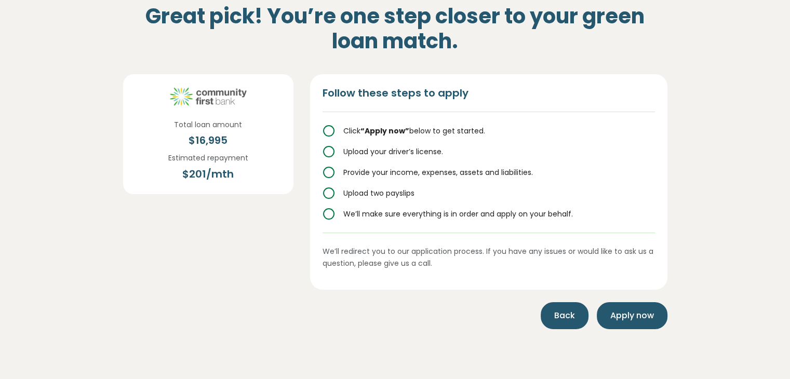
click at [573, 315] on span "Back" at bounding box center [564, 316] width 21 height 12
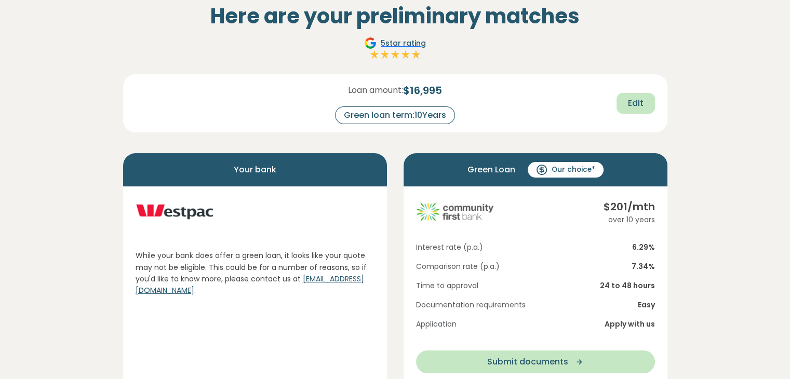
click at [632, 107] on span "Edit" at bounding box center [636, 103] width 16 height 12
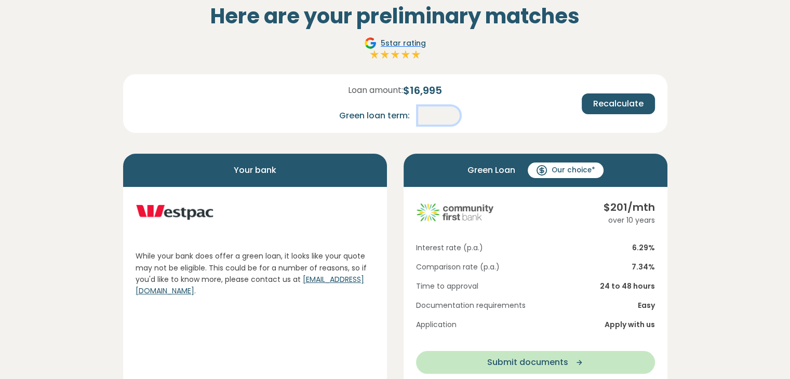
click at [444, 113] on input "**" at bounding box center [439, 116] width 42 height 18
type input "*"
click at [625, 107] on span "Recalculate" at bounding box center [618, 104] width 50 height 12
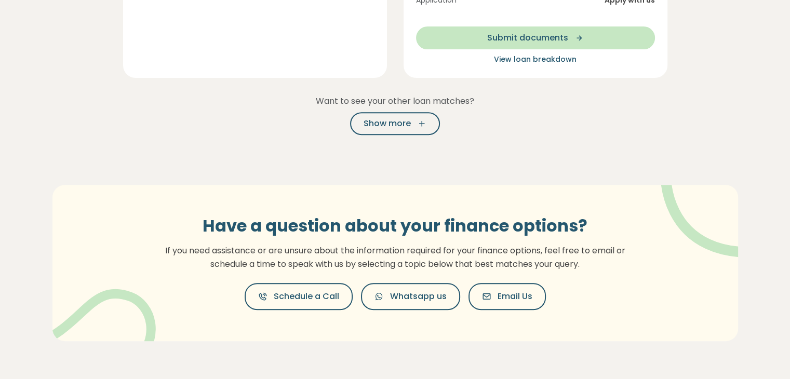
scroll to position [57, 0]
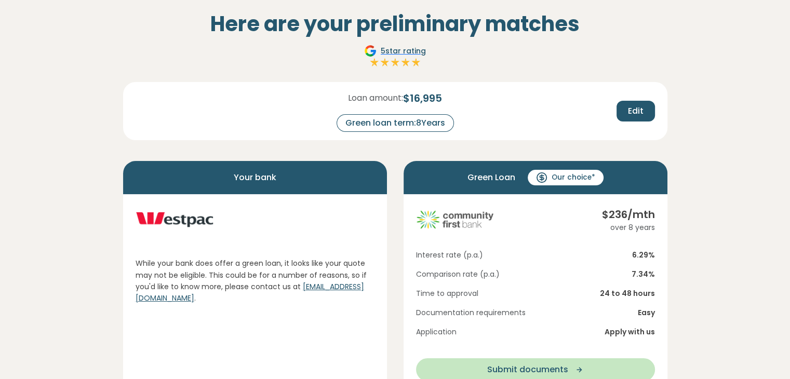
click at [786, 206] on section "Here are your preliminary matches 5 star rating Loan amount: $ 16,995 Green loa…" at bounding box center [395, 353] width 790 height 724
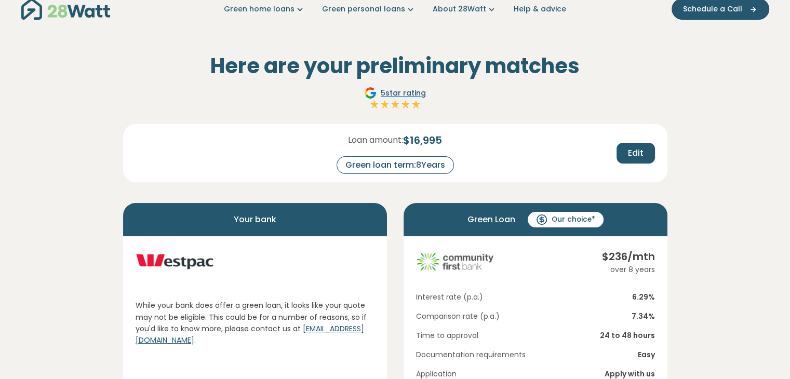
scroll to position [0, 0]
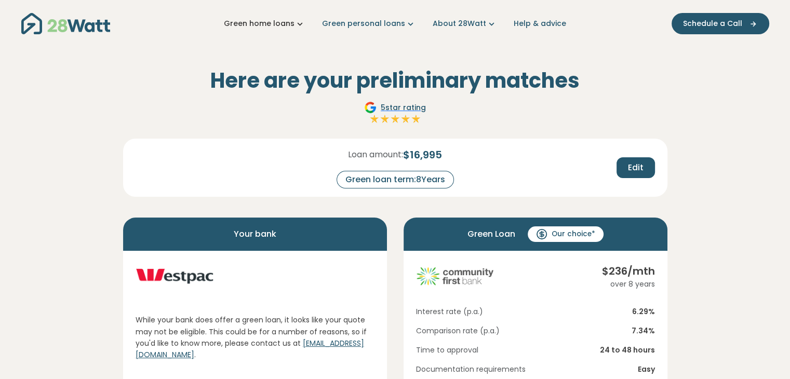
click at [304, 25] on icon "Main navigation" at bounding box center [300, 23] width 11 height 11
click at [428, 57] on div "Here are your preliminary matches 5 star rating Loan amount: $ 16,995 Green loa…" at bounding box center [395, 289] width 561 height 485
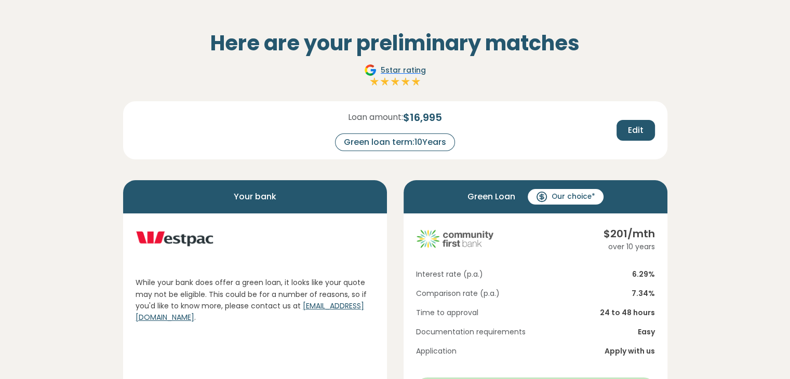
scroll to position [21, 0]
